Goal: Find specific page/section: Find specific page/section

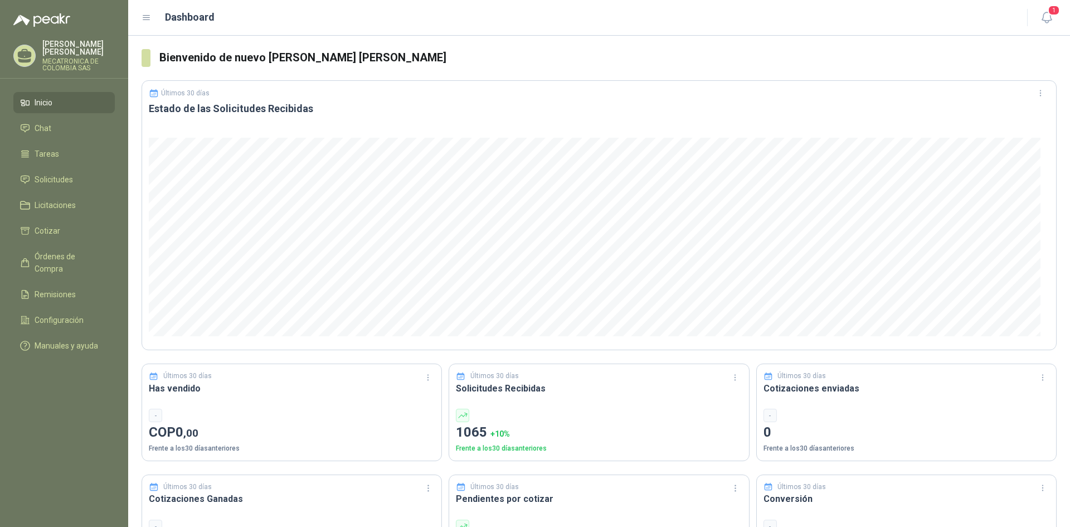
click at [53, 168] on ul "Inicio Chat Tareas Solicitudes Licitaciones Cotizar Órdenes de Compra Remisione…" at bounding box center [64, 226] width 128 height 269
click at [52, 178] on span "Solicitudes" at bounding box center [54, 179] width 38 height 12
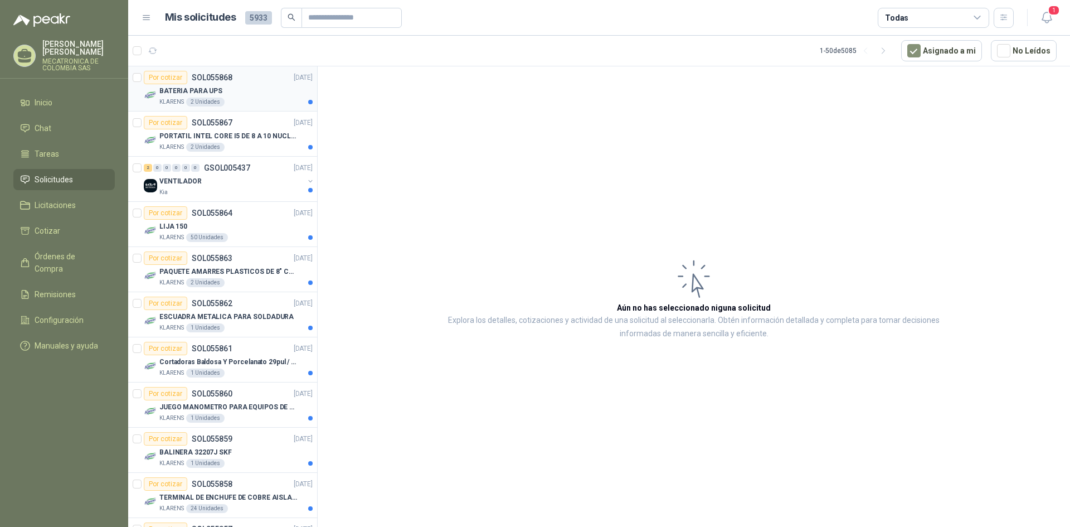
click at [246, 95] on div "BATERIA PARA UPS" at bounding box center [235, 90] width 153 height 13
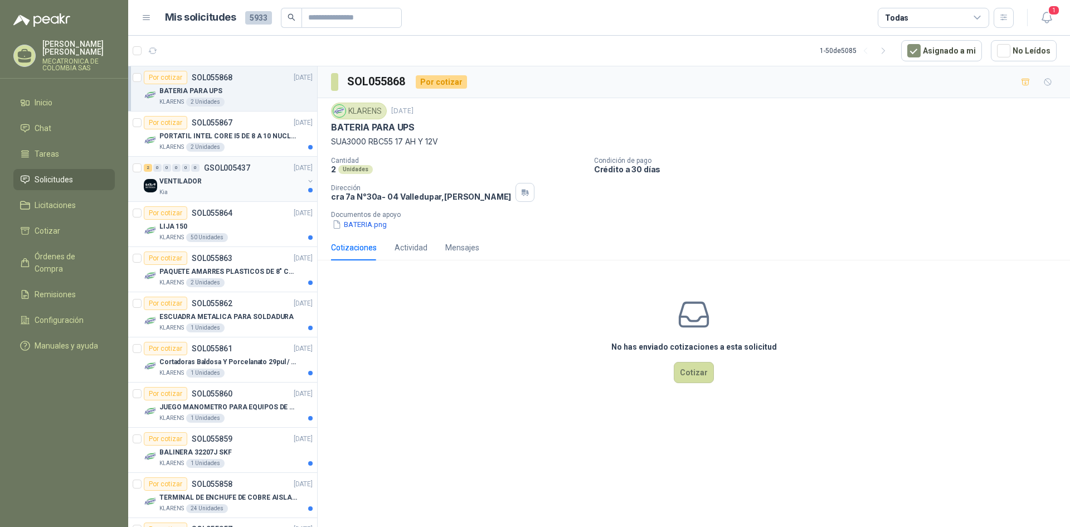
click at [227, 184] on div "VENTILADOR" at bounding box center [231, 180] width 144 height 13
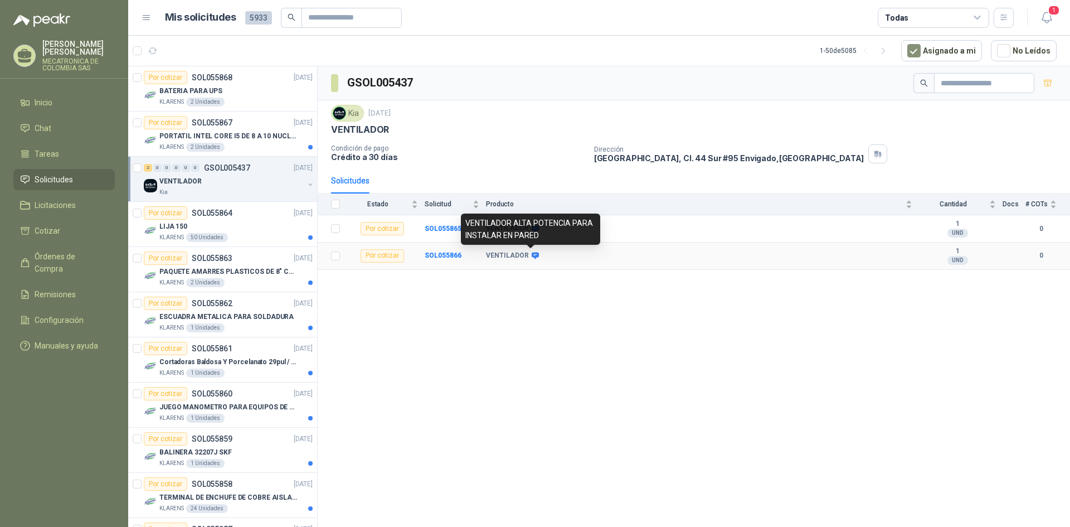
click at [535, 256] on icon at bounding box center [535, 255] width 7 height 7
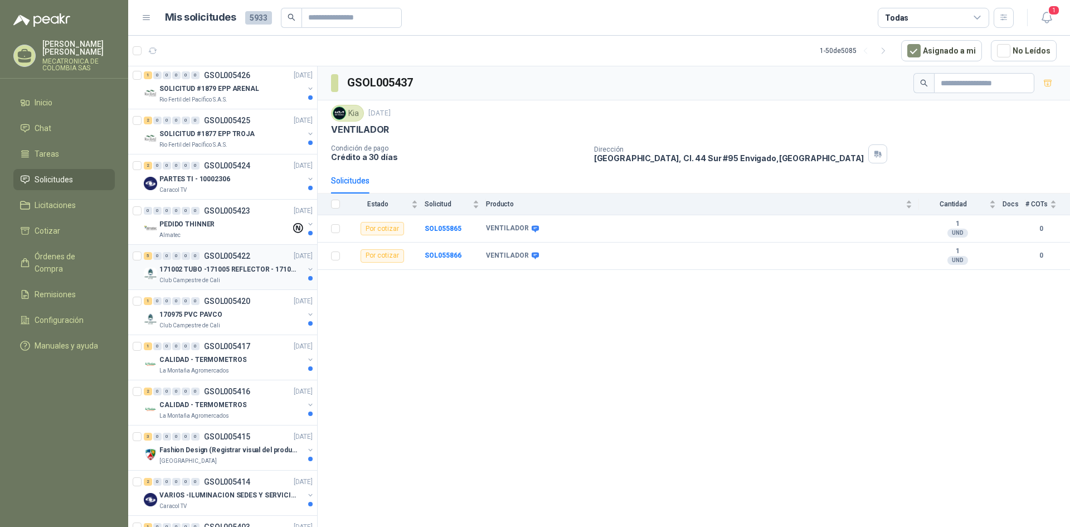
scroll to position [1059, 0]
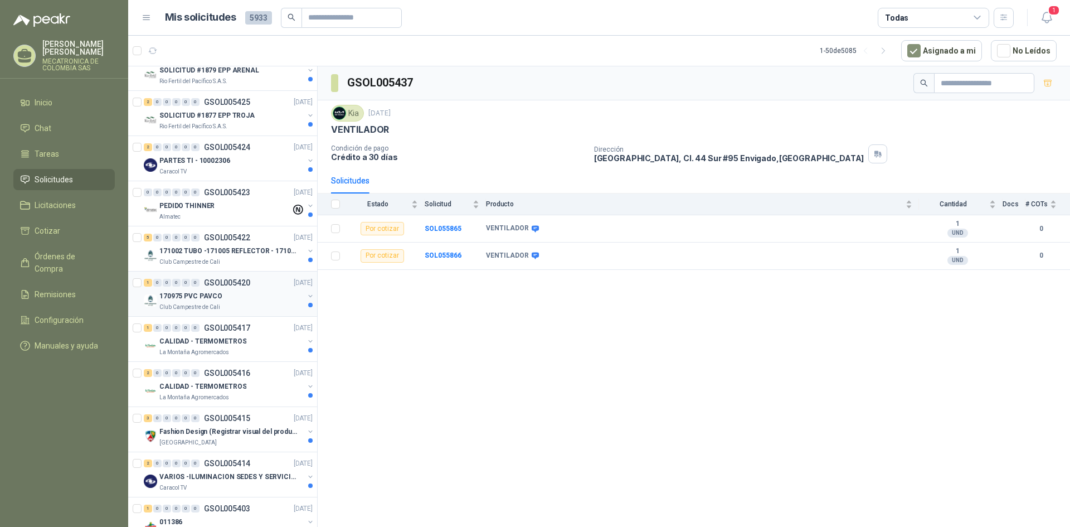
click at [250, 303] on div "Club Campestre de Cali" at bounding box center [231, 307] width 144 height 9
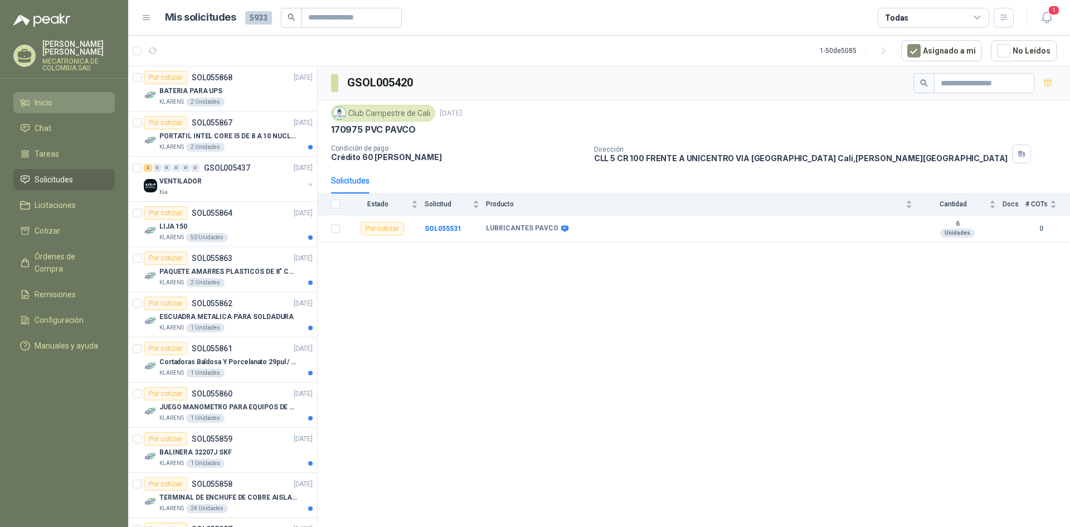
click at [27, 101] on icon at bounding box center [25, 103] width 10 height 10
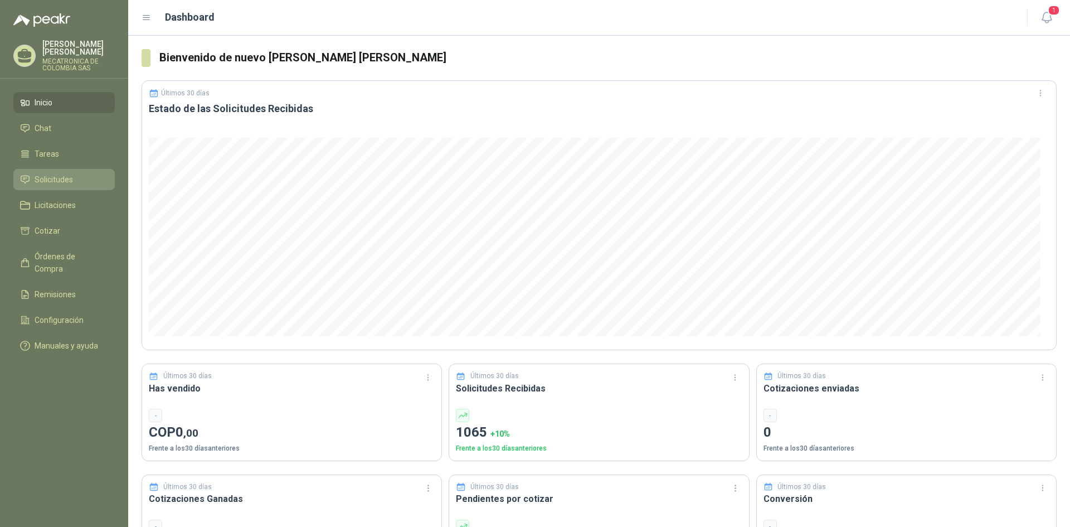
click at [69, 179] on span "Solicitudes" at bounding box center [54, 179] width 38 height 12
